Goal: Use online tool/utility

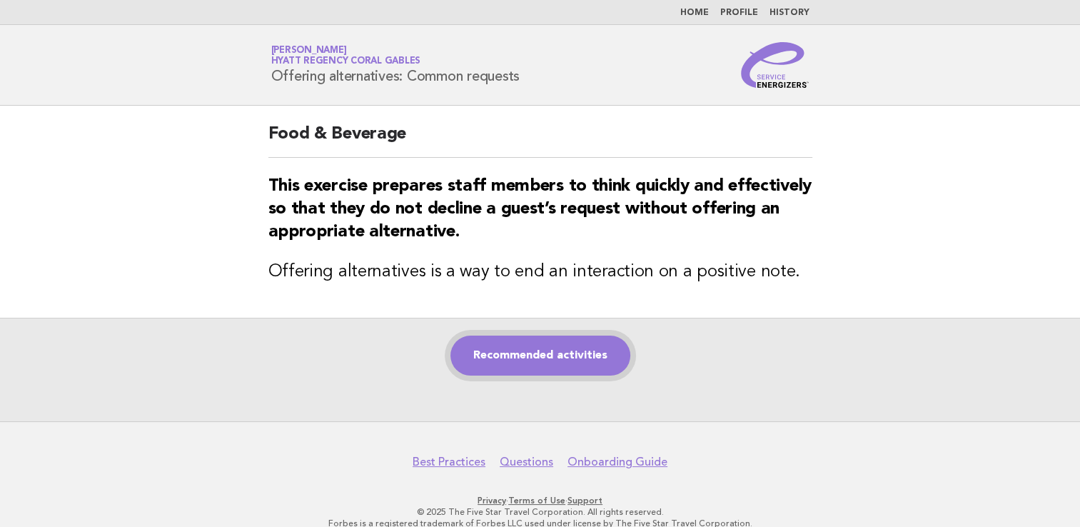
click at [505, 367] on link "Recommended activities" at bounding box center [541, 356] width 180 height 40
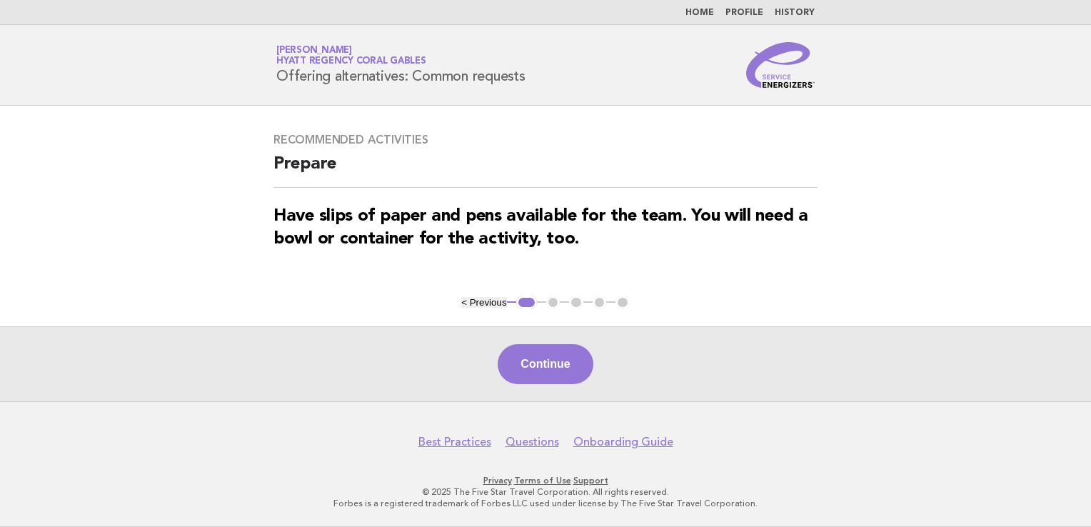
click at [575, 370] on button "Continue" at bounding box center [545, 364] width 95 height 40
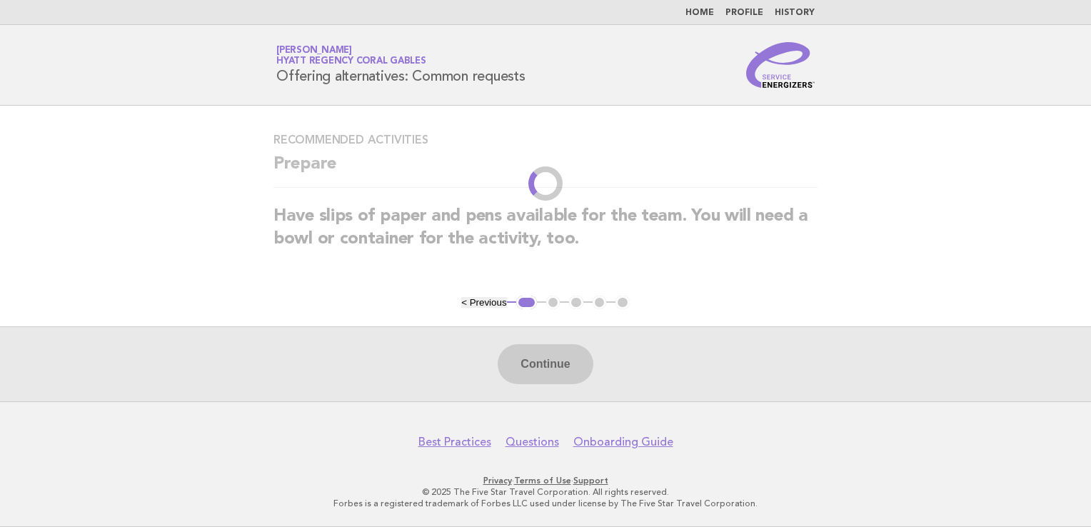
click at [792, 217] on strong "Have slips of paper and pens available for the team. You will need a bowl or co…" at bounding box center [540, 228] width 535 height 40
drag, startPoint x: 792, startPoint y: 221, endPoint x: 775, endPoint y: 223, distance: 17.2
click at [790, 221] on strong "Have slips of paper and pens available for the team. You will need a bowl or co…" at bounding box center [540, 228] width 535 height 40
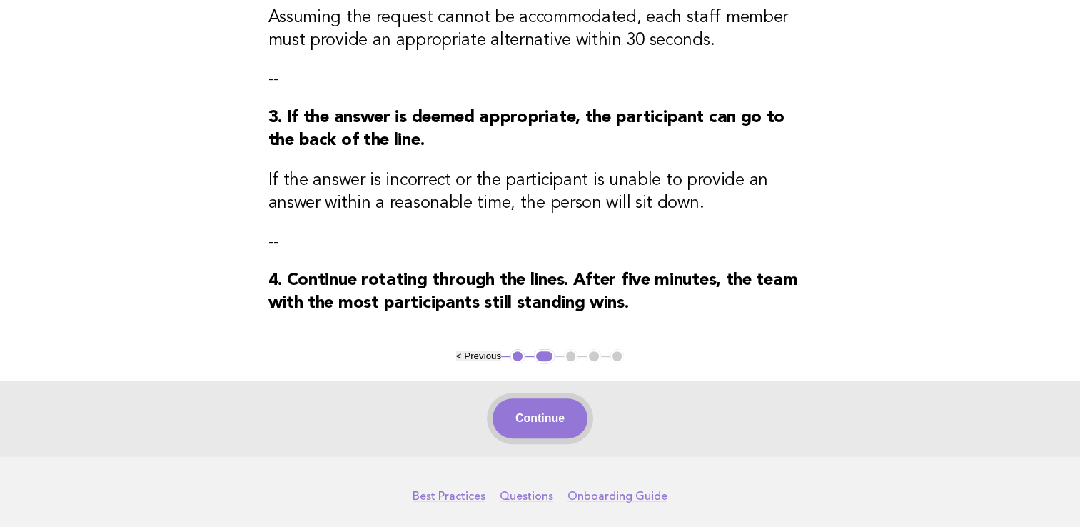
click at [570, 428] on button "Continue" at bounding box center [540, 418] width 95 height 40
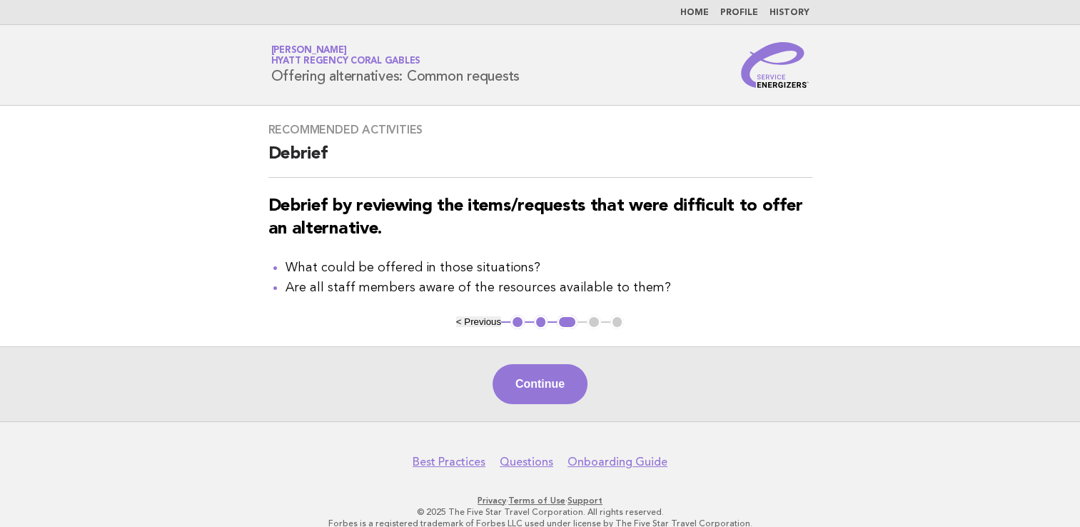
drag, startPoint x: 534, startPoint y: 393, endPoint x: 613, endPoint y: 400, distance: 78.9
click at [535, 394] on button "Continue" at bounding box center [540, 384] width 95 height 40
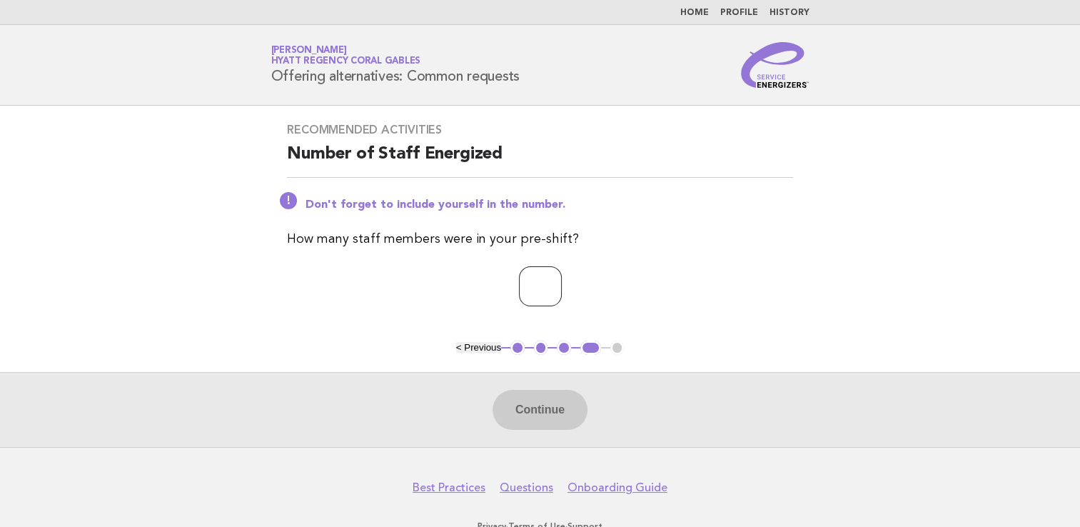
click at [529, 287] on input "number" at bounding box center [540, 286] width 43 height 40
type input "*"
click at [543, 413] on button "Continue" at bounding box center [540, 410] width 95 height 40
